Goal: Transaction & Acquisition: Subscribe to service/newsletter

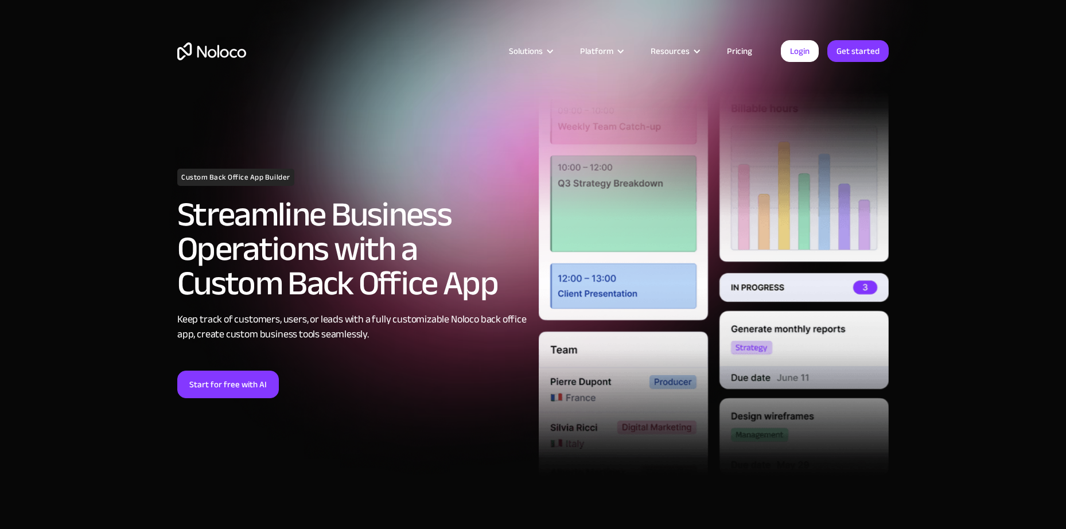
click at [751, 53] on link "Pricing" at bounding box center [739, 51] width 54 height 15
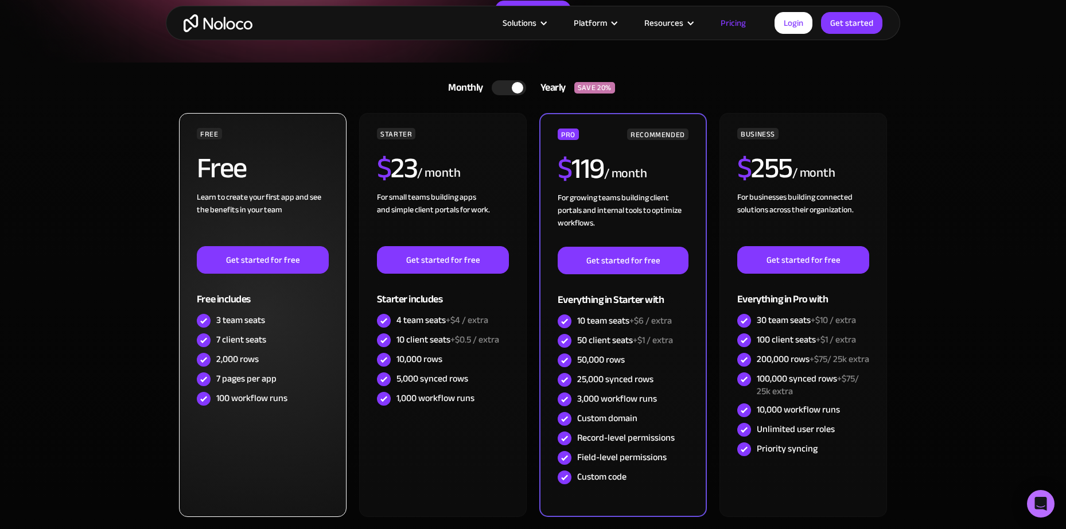
scroll to position [195, 0]
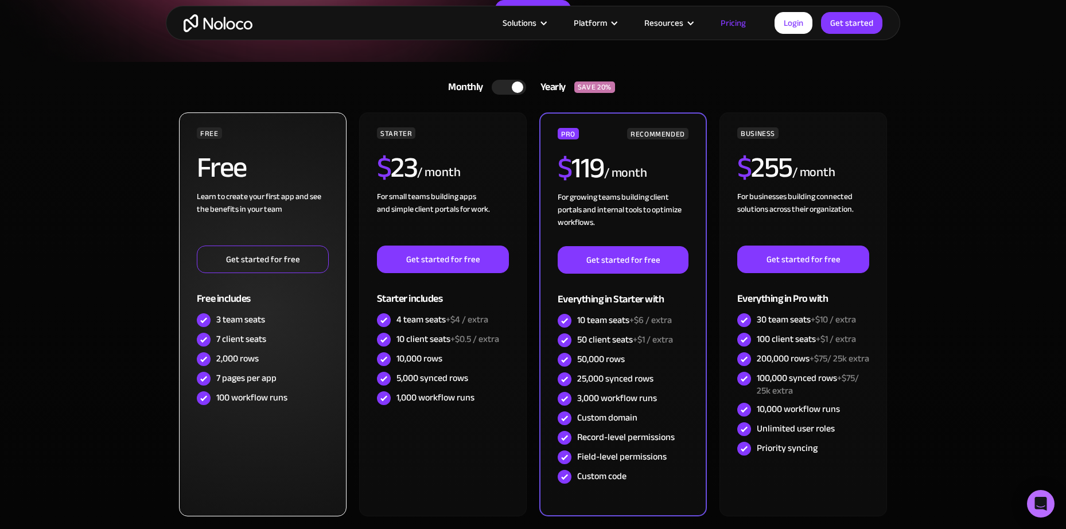
click at [284, 255] on link "Get started for free" at bounding box center [263, 260] width 132 height 28
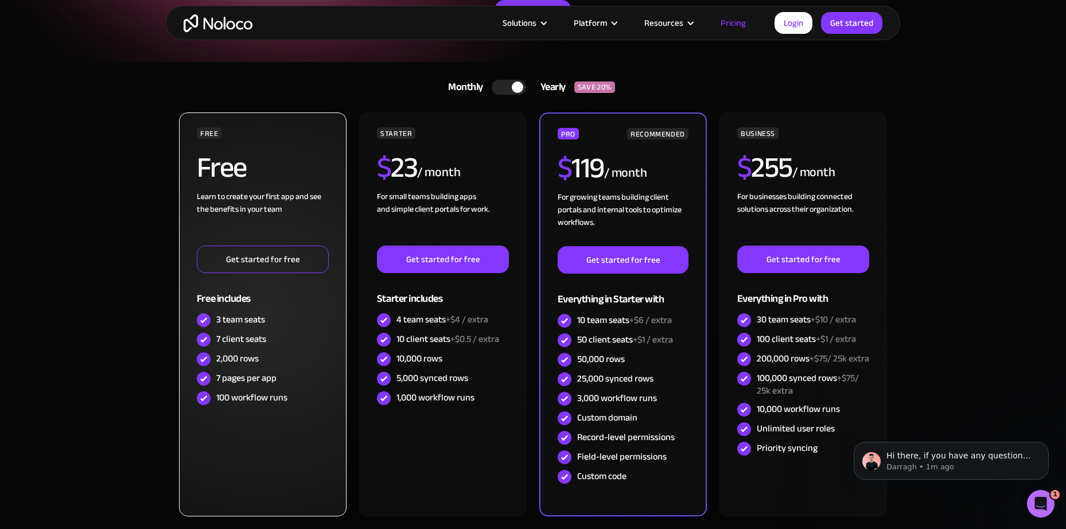
scroll to position [0, 0]
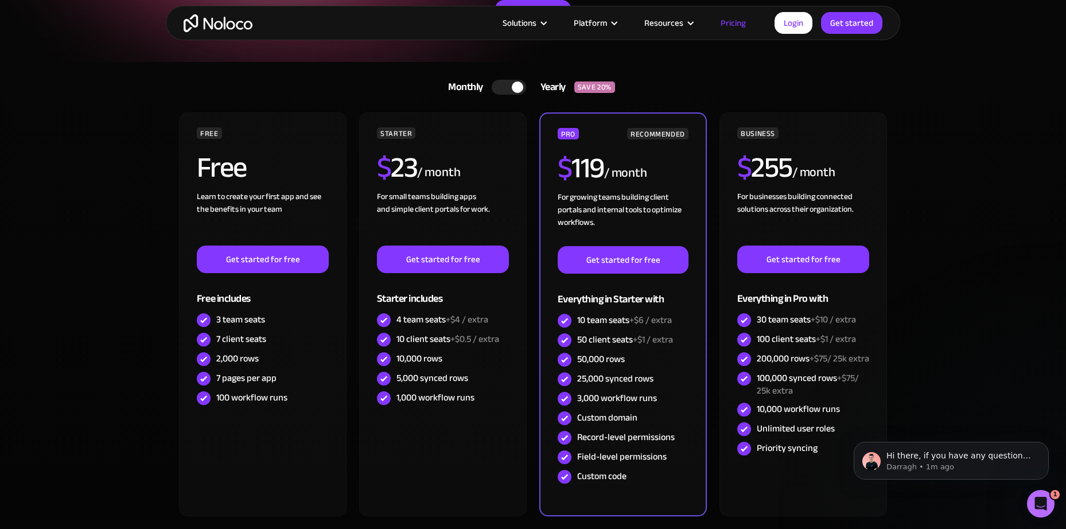
click at [955, 75] on section "Monthly Yearly SAVE 20% Monthly Yearly SAVE 20% FREE Free Learn to create your …" at bounding box center [533, 337] width 1066 height 550
click at [862, 26] on link "Get started" at bounding box center [851, 23] width 61 height 22
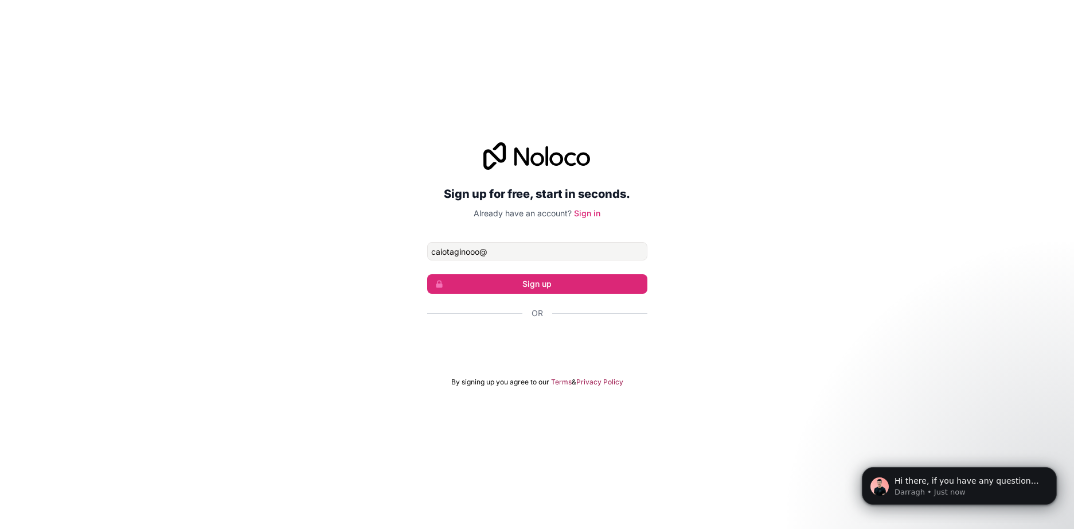
click at [288, 211] on div "Sign up for free, start in seconds. Already have an account? Sign in caiotagino…" at bounding box center [537, 264] width 1074 height 276
click at [491, 246] on input "caiotaginooo@" at bounding box center [537, 251] width 220 height 18
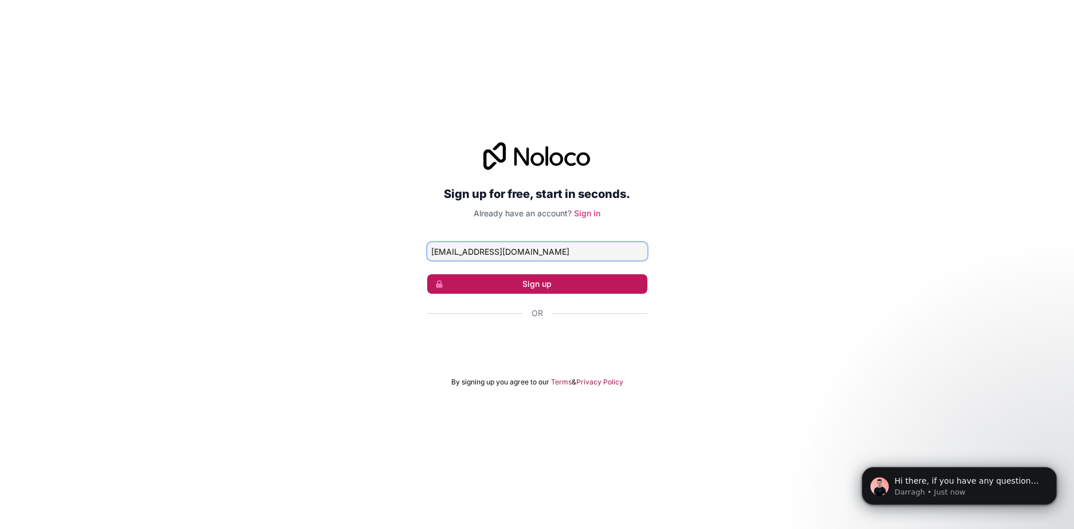
type input "[EMAIL_ADDRESS][DOMAIN_NAME]"
click at [526, 278] on button "Sign up" at bounding box center [537, 284] width 220 height 20
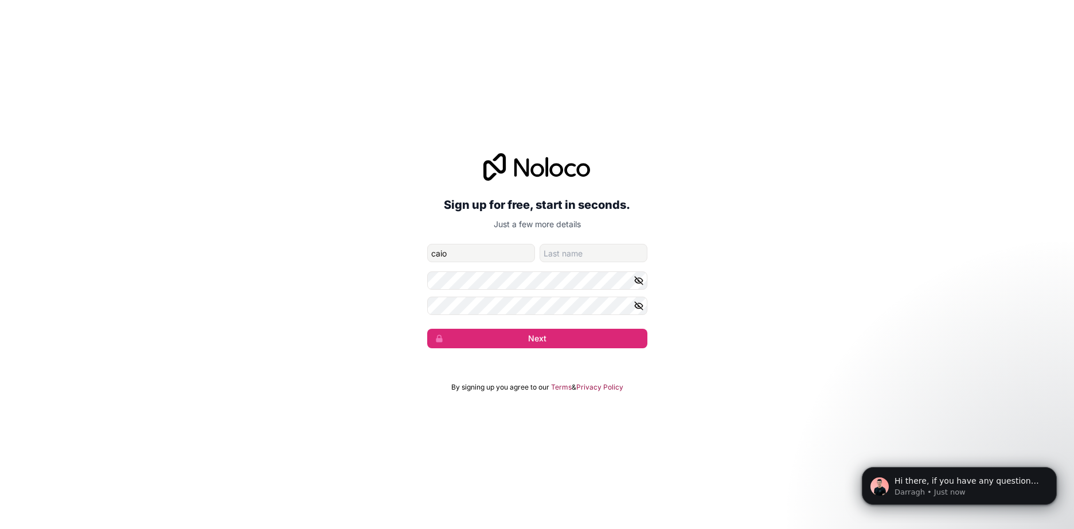
type input "caio"
type input "tagino"
click at [638, 281] on icon "button" at bounding box center [639, 281] width 2 height 2
click at [646, 307] on button "button" at bounding box center [641, 306] width 14 height 18
click at [599, 337] on button "Next" at bounding box center [537, 339] width 220 height 20
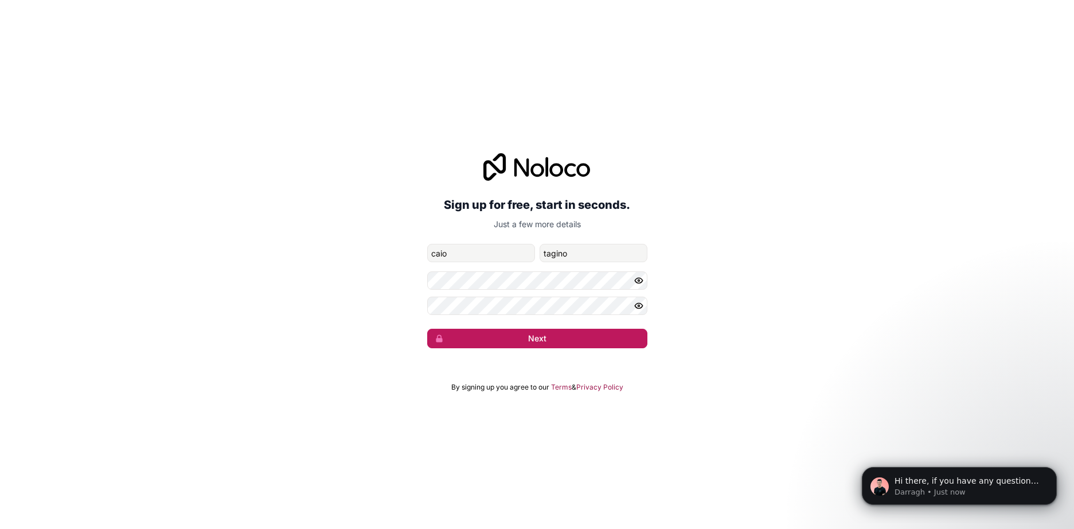
click at [513, 342] on button "Next" at bounding box center [537, 339] width 220 height 20
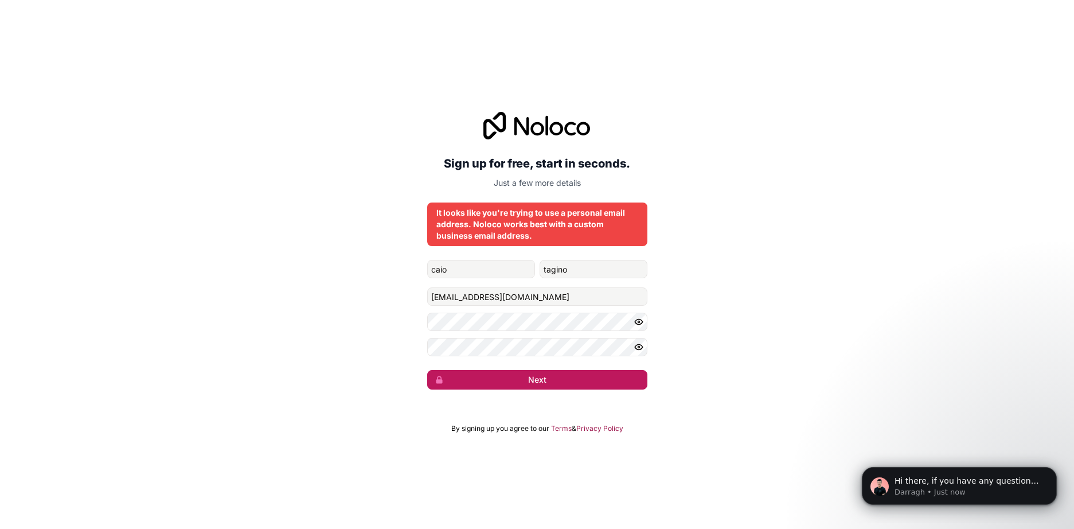
click at [519, 377] on button "Next" at bounding box center [537, 380] width 220 height 20
click at [478, 295] on input "caiotaginooo@gmail.com" at bounding box center [537, 296] width 220 height 18
click at [520, 381] on button "Next" at bounding box center [537, 380] width 220 height 20
drag, startPoint x: 479, startPoint y: 298, endPoint x: 386, endPoint y: 302, distance: 93.0
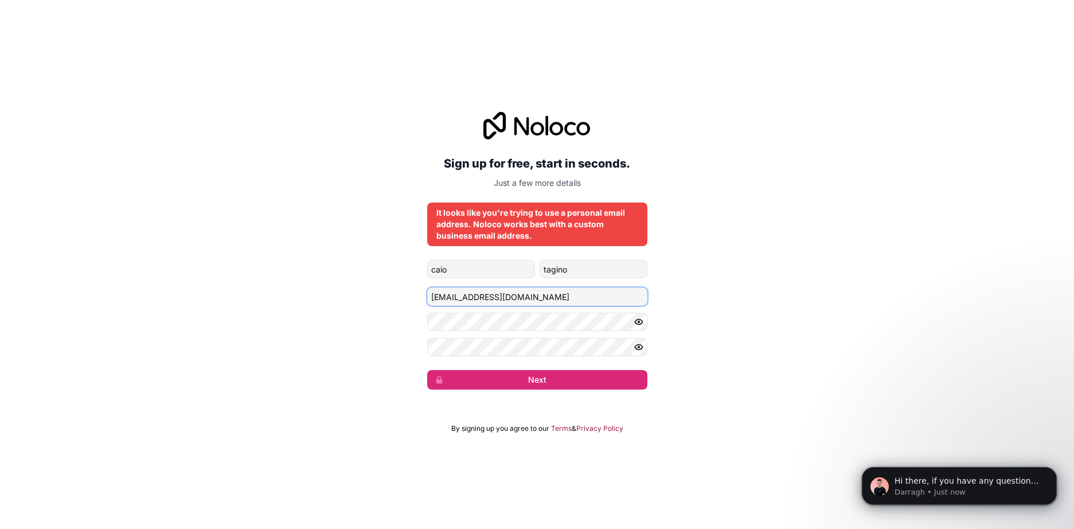
click at [386, 302] on div "Sign up for free, start in seconds. Just a few more details It looks like you'r…" at bounding box center [537, 251] width 1074 height 310
type input "taginofifa@gmail.com"
click at [427, 370] on button "Next" at bounding box center [537, 380] width 220 height 20
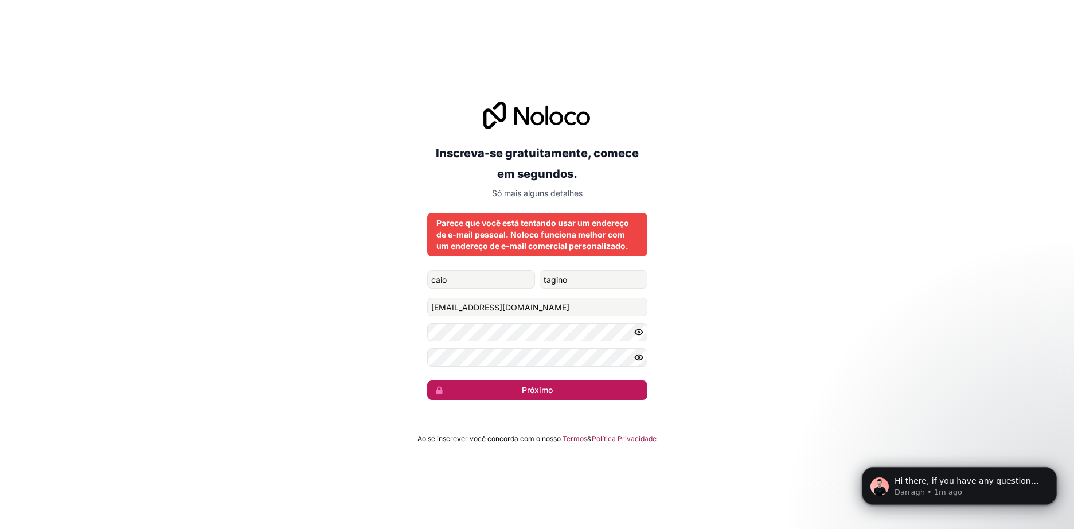
click at [571, 394] on button "Próximo" at bounding box center [537, 390] width 220 height 20
click at [571, 394] on button "submit" at bounding box center [537, 390] width 220 height 20
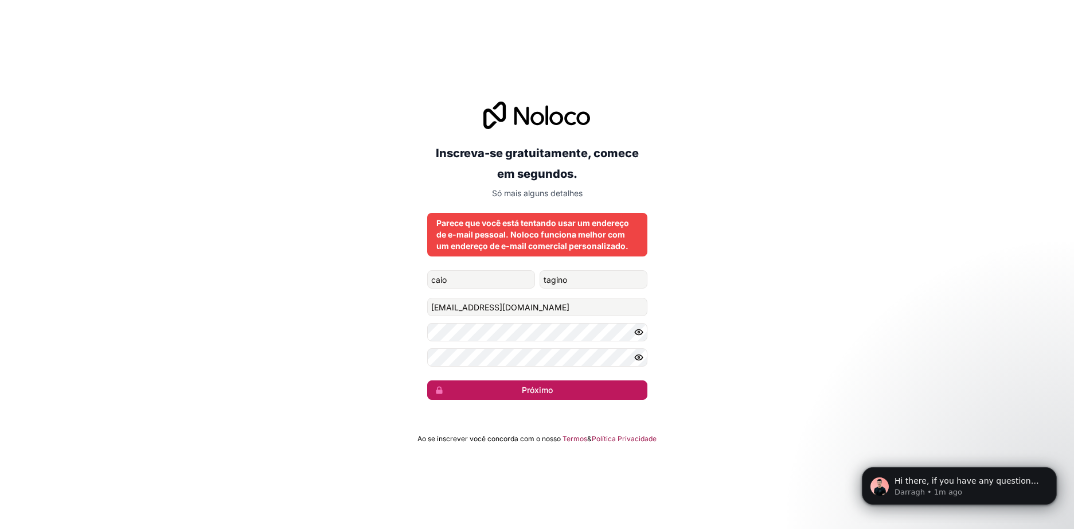
click at [571, 394] on button "Próximo" at bounding box center [537, 390] width 220 height 20
click at [571, 394] on div "Inscreva-se gratuitamente, comece em segundos. Só mais alguns detalhes Parece q…" at bounding box center [537, 250] width 1074 height 330
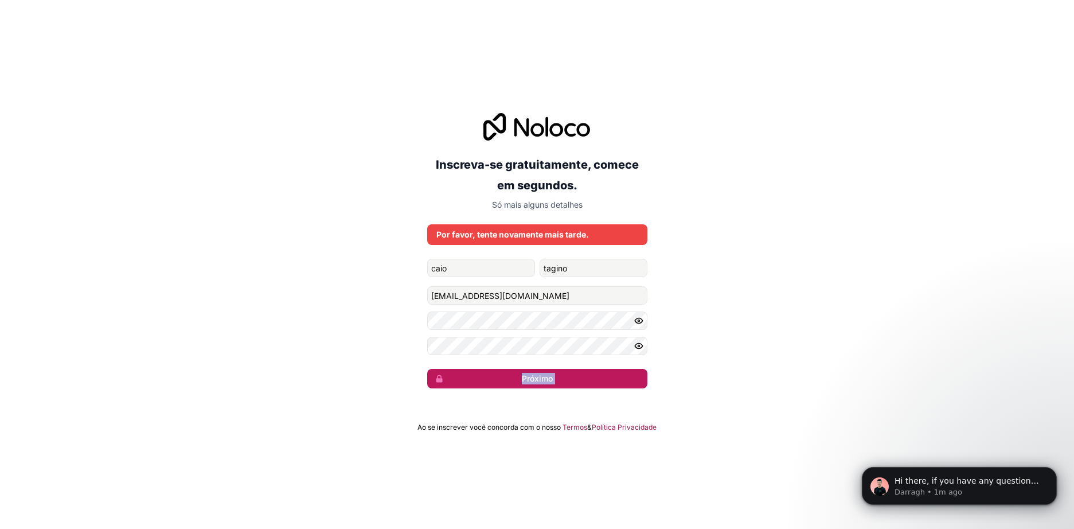
click at [571, 394] on div "Inscreva-se gratuitamente, comece em segundos. Só mais alguns detalhes Por favo…" at bounding box center [537, 250] width 1074 height 307
click at [566, 375] on button "Próximo" at bounding box center [537, 379] width 220 height 20
